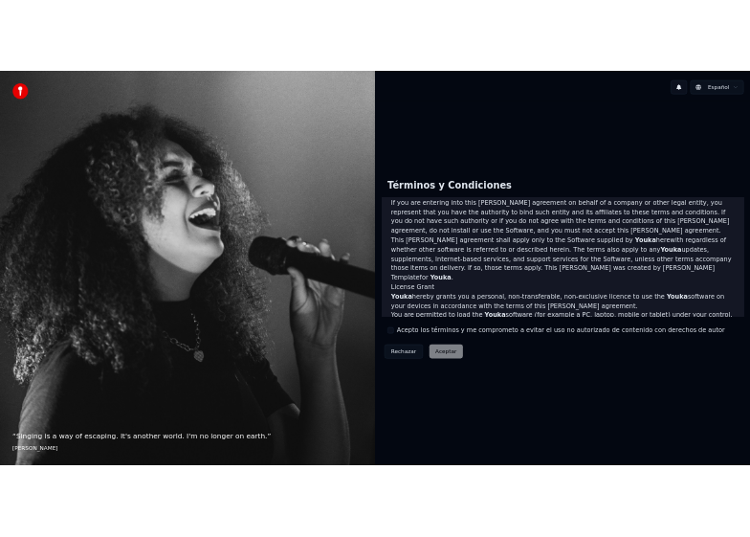
scroll to position [256, 0]
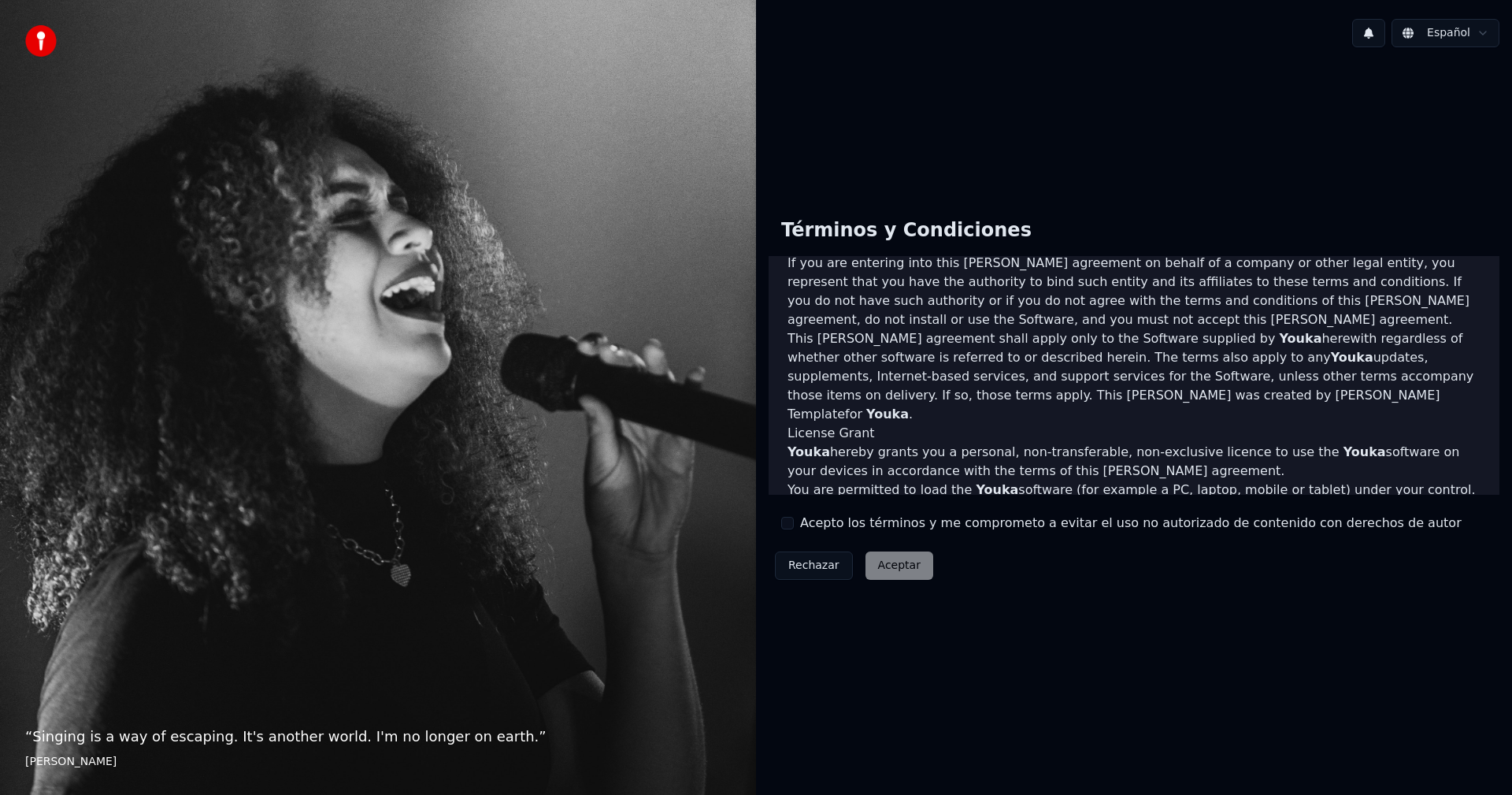
click at [818, 563] on button "Rechazar" at bounding box center [814, 565] width 78 height 28
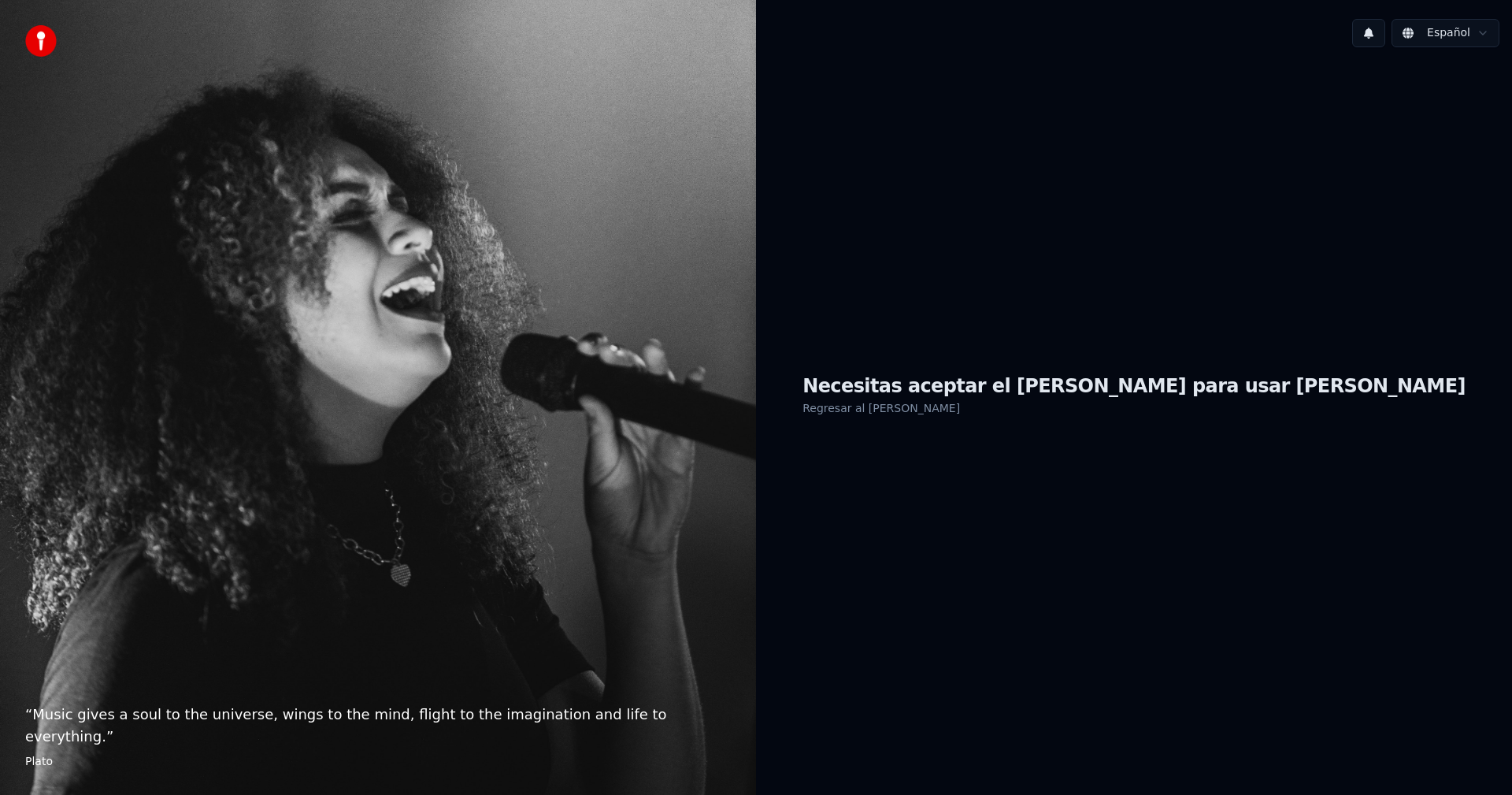
click at [960, 407] on link "Regresar al [PERSON_NAME]" at bounding box center [880, 408] width 157 height 26
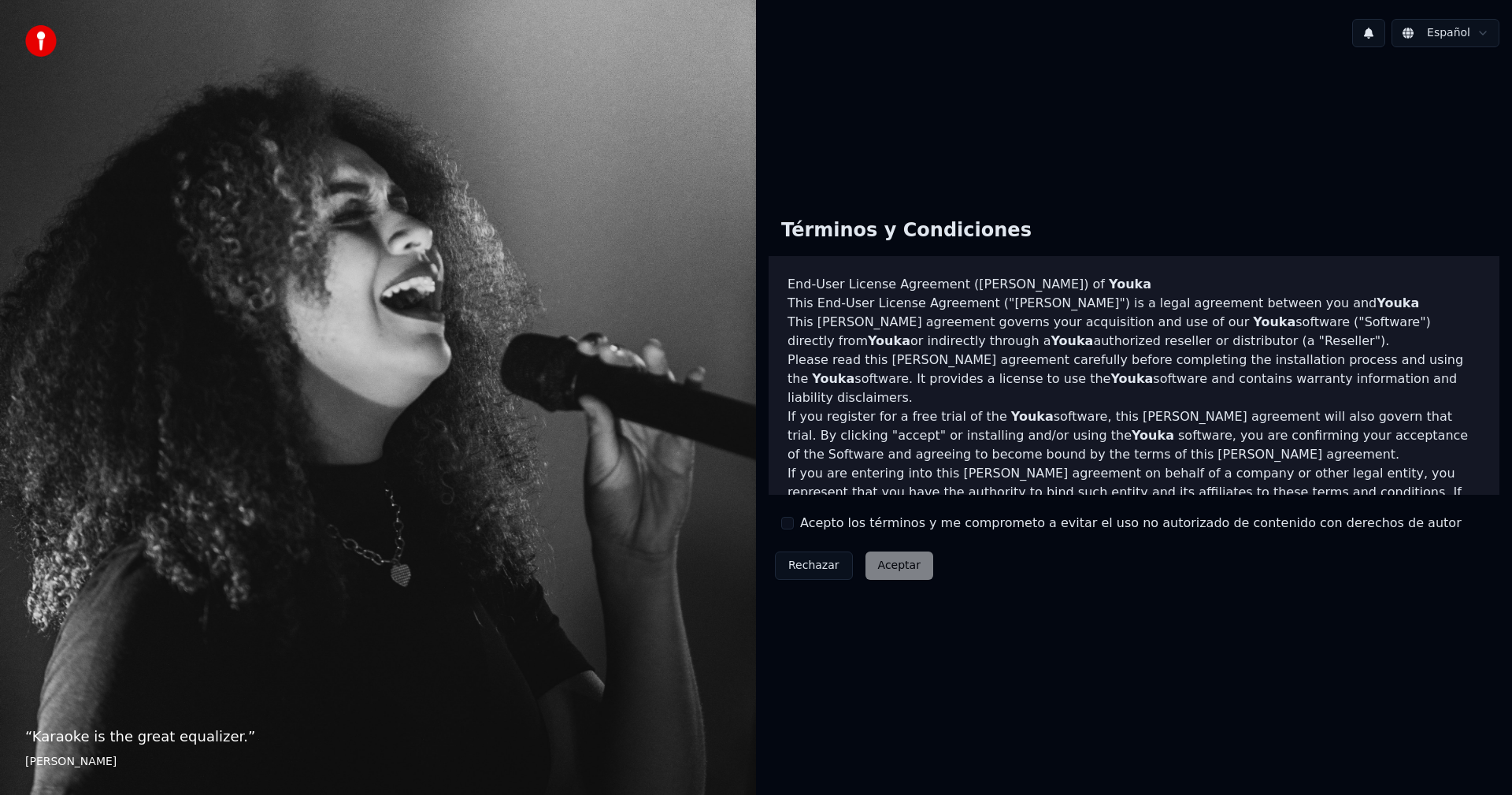
click at [789, 523] on button "Acepto los términos y me comprometo a evitar el uso no autorizado de contenido …" at bounding box center [787, 523] width 12 height 12
click at [893, 571] on button "Aceptar" at bounding box center [899, 565] width 67 height 28
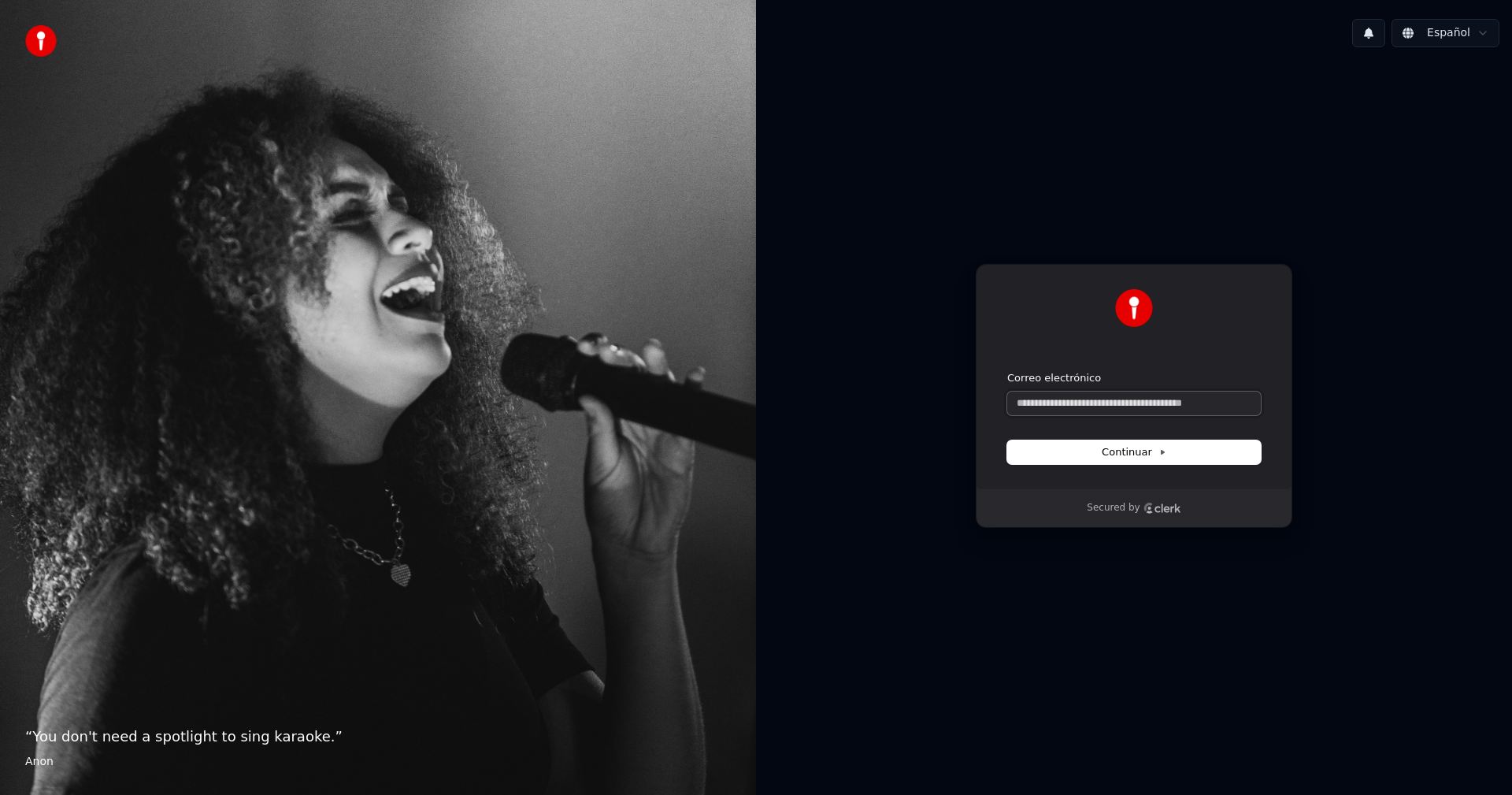
click at [1018, 404] on input "Correo electrónico" at bounding box center [1134, 403] width 253 height 24
click at [1022, 579] on div "Continuar con Google o Correo electrónico Continuar Secured by" at bounding box center [1134, 396] width 756 height 672
click at [953, 186] on div "Continuar con Google o Correo electrónico Continuar Secured by" at bounding box center [1134, 396] width 756 height 672
click at [1162, 453] on icon at bounding box center [1163, 453] width 3 height 4
click at [1145, 439] on form "Correo electrónico Continuar" at bounding box center [1134, 417] width 253 height 93
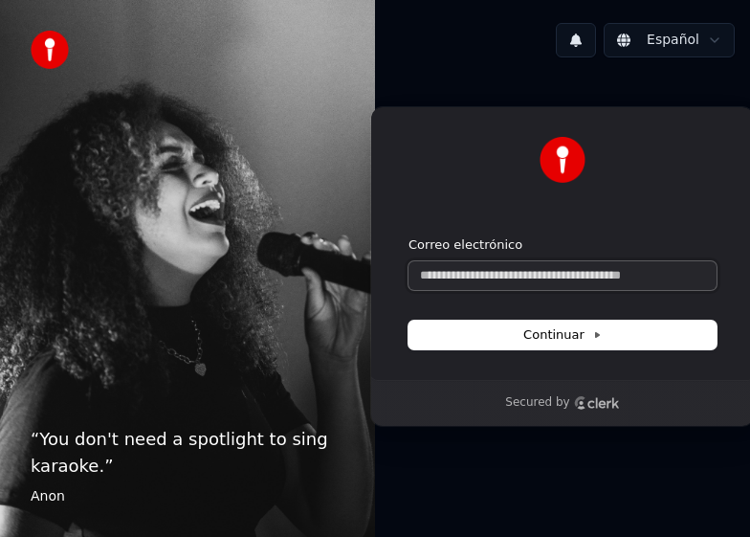
click at [424, 275] on input "Correo electrónico" at bounding box center [563, 275] width 308 height 29
drag, startPoint x: 663, startPoint y: 277, endPoint x: 451, endPoint y: 281, distance: 212.6
click at [451, 281] on input "Correo electrónico" at bounding box center [563, 275] width 308 height 29
click at [423, 276] on input "Correo electrónico" at bounding box center [563, 275] width 308 height 29
click at [421, 274] on input "Correo electrónico" at bounding box center [563, 275] width 308 height 29
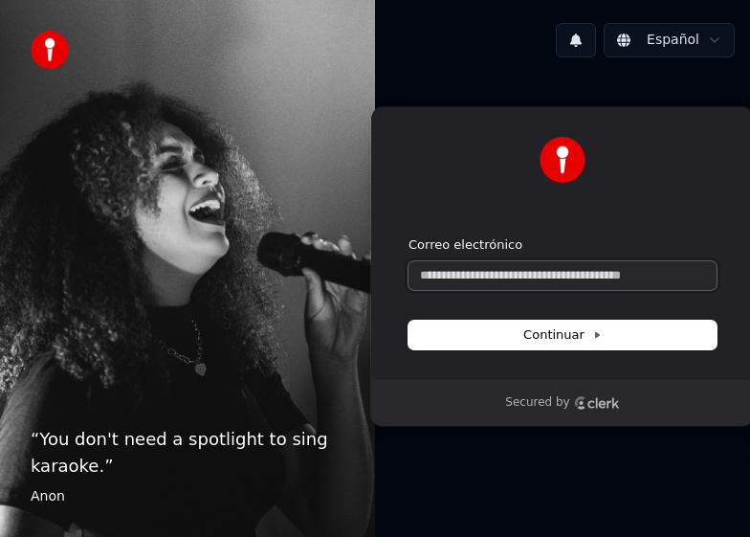
click at [424, 274] on input "Correo electrónico" at bounding box center [563, 275] width 308 height 29
click at [409, 236] on button "submit" at bounding box center [409, 236] width 0 height 0
type input "**********"
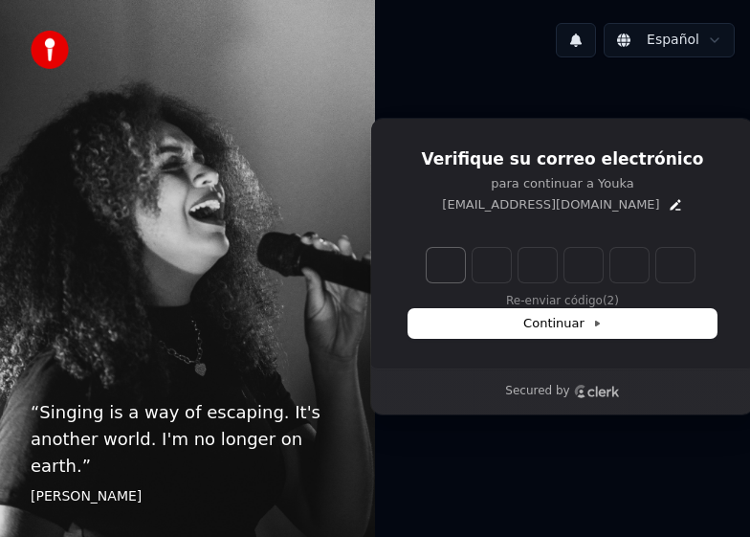
click at [447, 267] on input "Enter verification code. Digit 1" at bounding box center [446, 265] width 38 height 34
drag, startPoint x: 436, startPoint y: 206, endPoint x: 661, endPoint y: 217, distance: 225.2
click at [661, 217] on div "Verifique su correo electrónico para continuar a Youka [EMAIL_ADDRESS][DOMAIN_N…" at bounding box center [562, 243] width 385 height 251
click at [673, 205] on icon "Edit" at bounding box center [675, 204] width 15 height 15
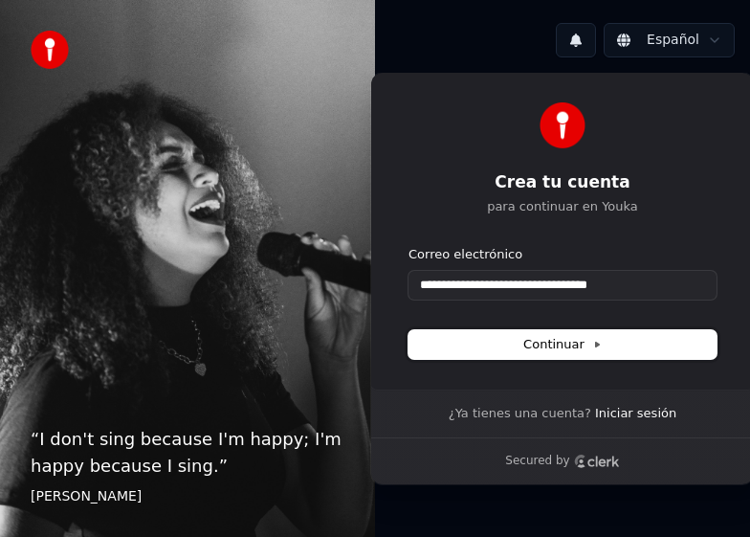
click at [563, 347] on span "Continuar" at bounding box center [563, 344] width 78 height 17
type input "**********"
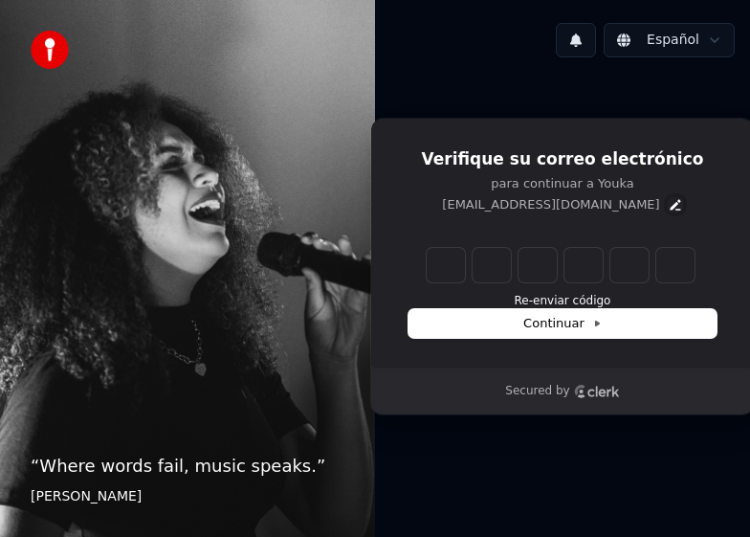
click at [678, 207] on icon "Edit" at bounding box center [675, 204] width 15 height 15
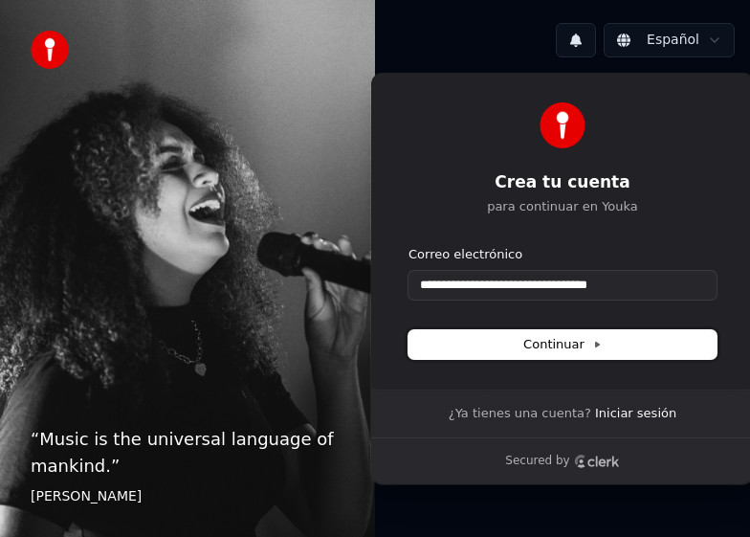
click at [573, 348] on span "Continuar" at bounding box center [563, 344] width 78 height 17
type input "**********"
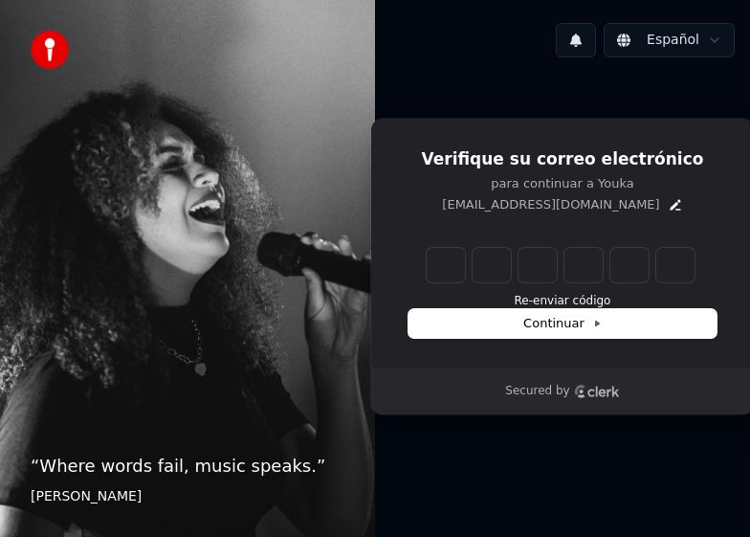
click at [44, 49] on img at bounding box center [50, 50] width 38 height 38
click at [211, 239] on div "“ Where words fail, music speaks. ” [PERSON_NAME]" at bounding box center [187, 268] width 375 height 537
click at [570, 324] on span "Continuar" at bounding box center [563, 323] width 78 height 17
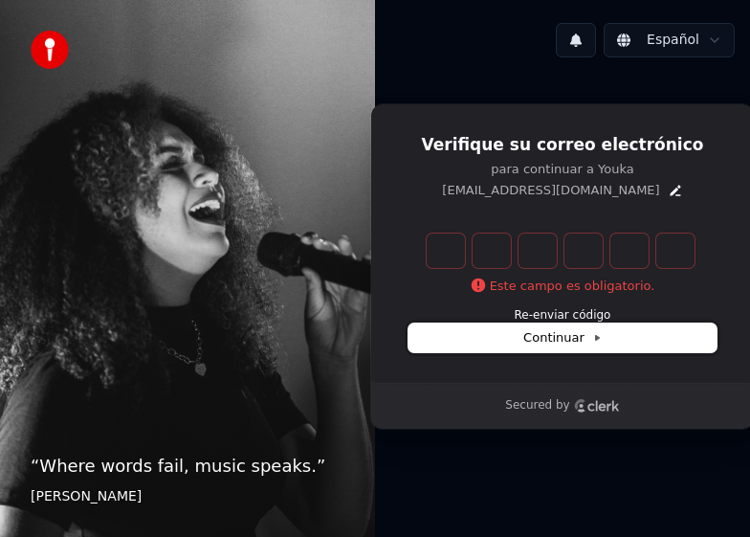
click at [569, 329] on span "Continuar" at bounding box center [563, 337] width 78 height 17
click at [450, 251] on input "Enter verification code. Digit 1" at bounding box center [446, 251] width 38 height 34
click at [567, 341] on span "Continuar" at bounding box center [563, 337] width 78 height 17
click at [669, 187] on icon "Edit" at bounding box center [675, 190] width 15 height 15
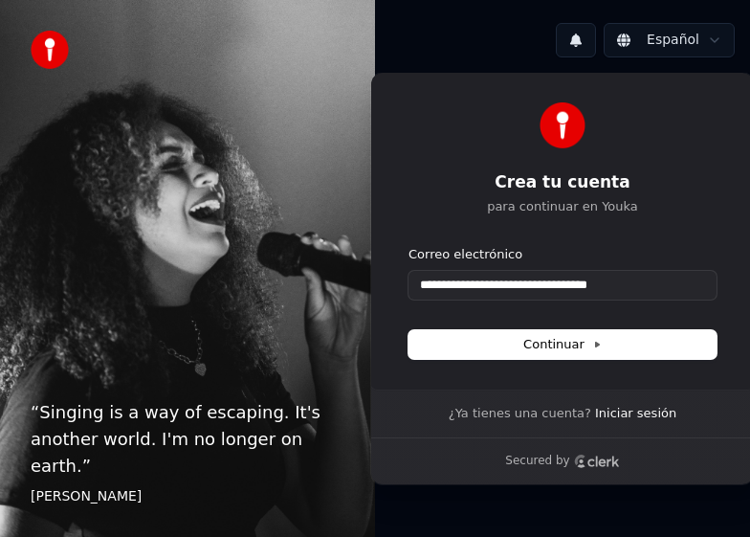
type input "**********"
click at [623, 412] on link "Iniciar sesión" at bounding box center [635, 413] width 81 height 17
